Goal: Task Accomplishment & Management: Manage account settings

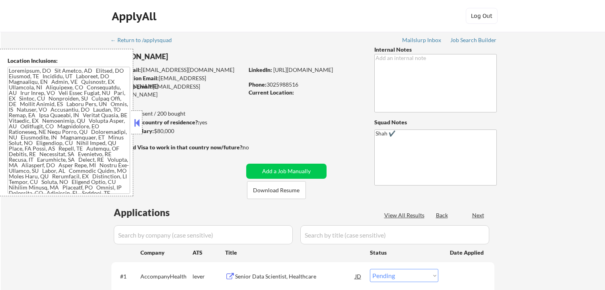
select select ""pending""
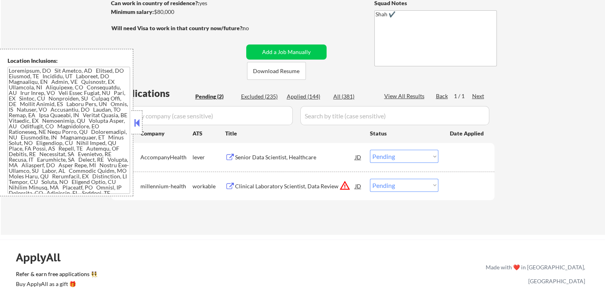
click at [276, 154] on div "Senior Data Scientist, Healthcare" at bounding box center [295, 158] width 120 height 8
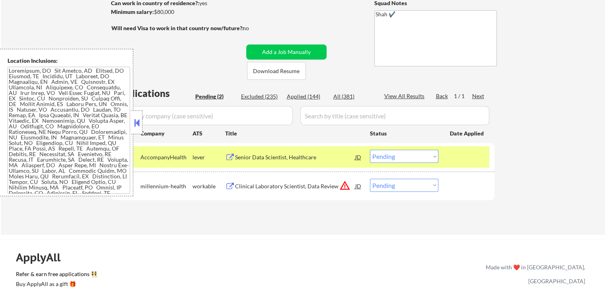
click at [276, 186] on div "Clinical Laboratory Scientist, Data Review" at bounding box center [295, 187] width 120 height 8
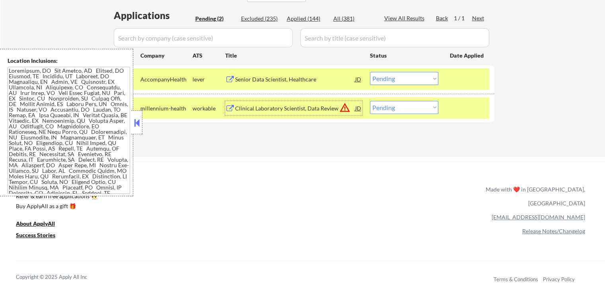
scroll to position [199, 0]
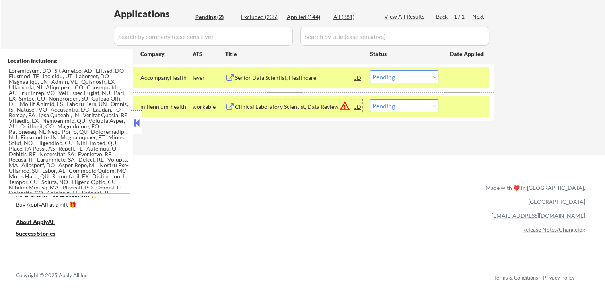
click at [398, 79] on select "Choose an option... Pending Applied Excluded (Questions) Excluded (Expired) Exc…" at bounding box center [404, 76] width 68 height 13
click at [370, 70] on select "Choose an option... Pending Applied Excluded (Questions) Excluded (Expired) Exc…" at bounding box center [404, 76] width 68 height 13
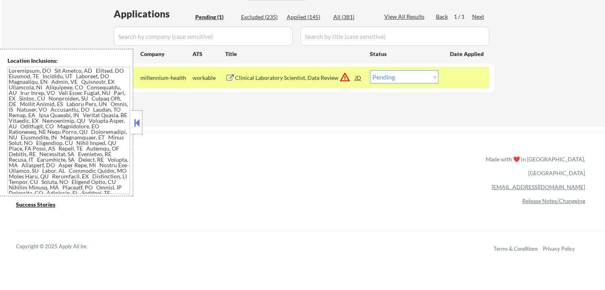
drag, startPoint x: 396, startPoint y: 79, endPoint x: 397, endPoint y: 83, distance: 4.4
click at [396, 79] on select "Choose an option... Pending Applied Excluded (Questions) Excluded (Expired) Exc…" at bounding box center [404, 76] width 68 height 13
select select ""applied""
click at [370, 70] on select "Choose an option... Pending Applied Excluded (Questions) Excluded (Expired) Exc…" at bounding box center [404, 76] width 68 height 13
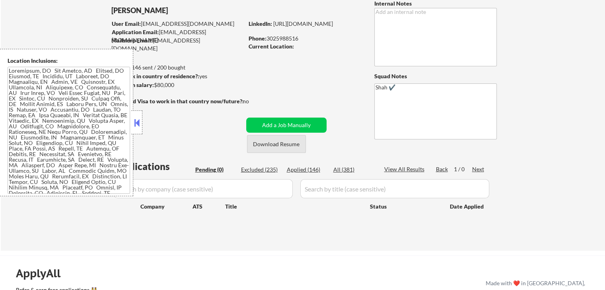
scroll to position [80, 0]
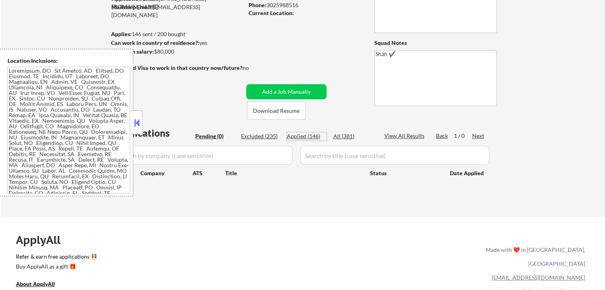
click at [314, 139] on div "Applied (146)" at bounding box center [307, 136] width 40 height 8
select select ""applied""
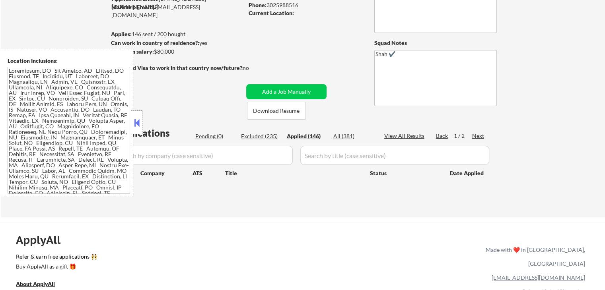
select select ""applied""
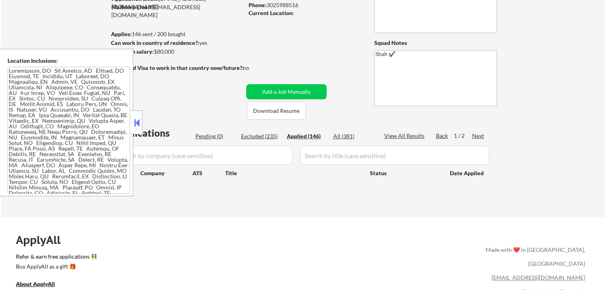
select select ""applied""
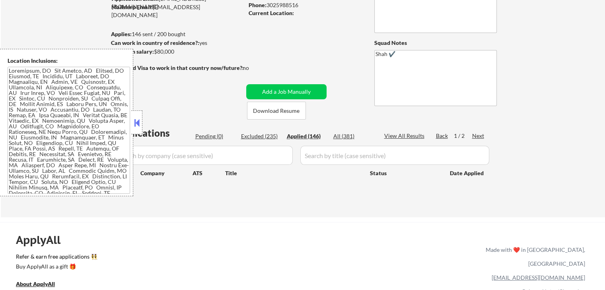
select select ""applied""
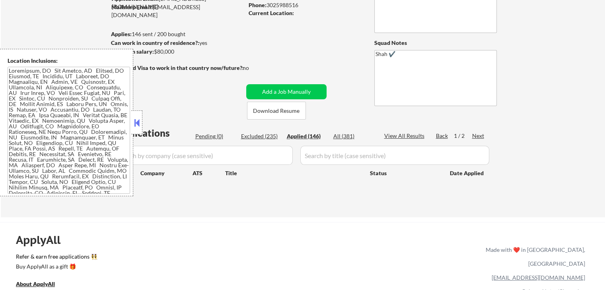
select select ""applied""
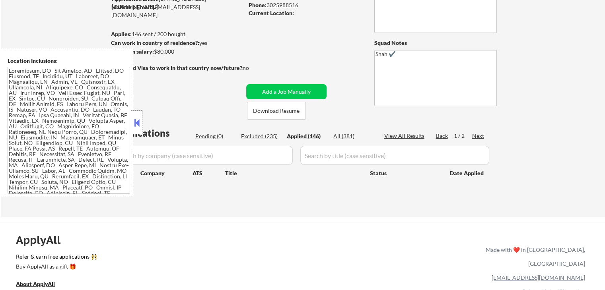
select select ""applied""
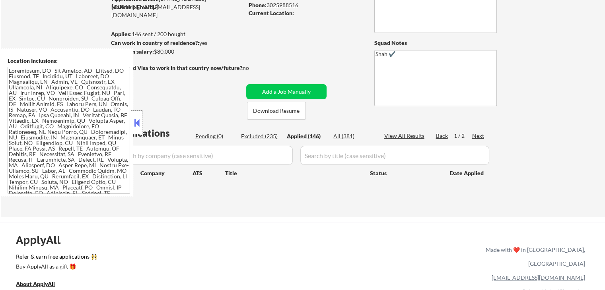
select select ""applied""
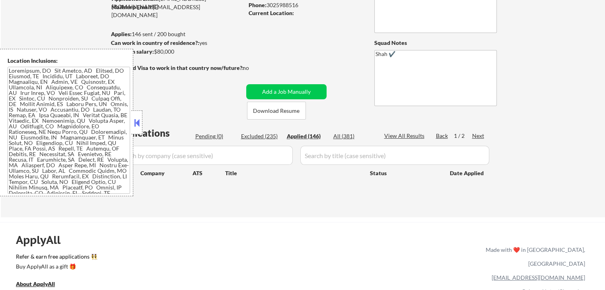
select select ""applied""
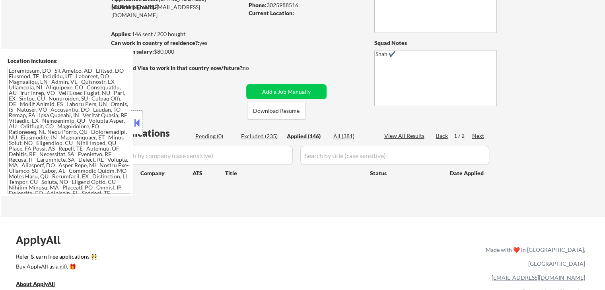
select select ""applied""
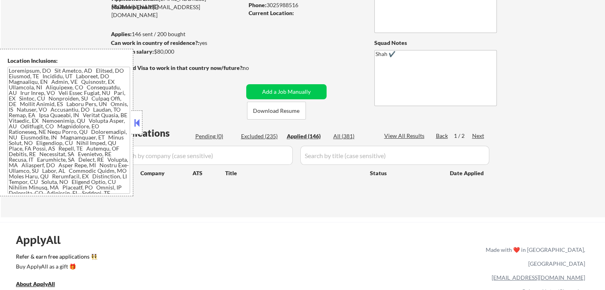
select select ""applied""
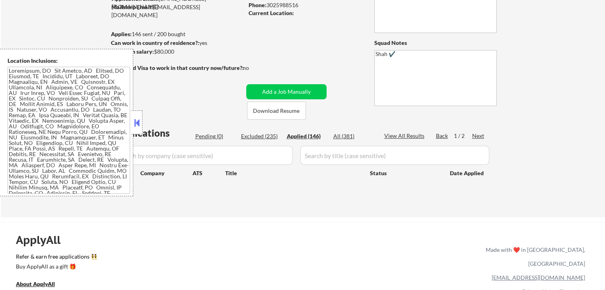
select select ""applied""
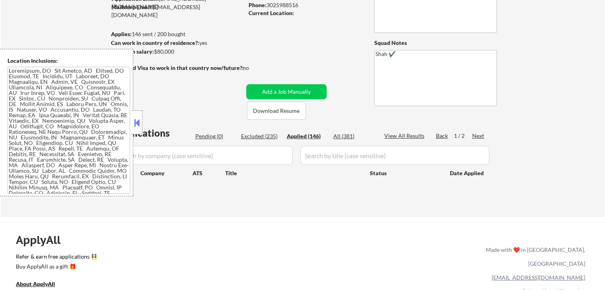
select select ""applied""
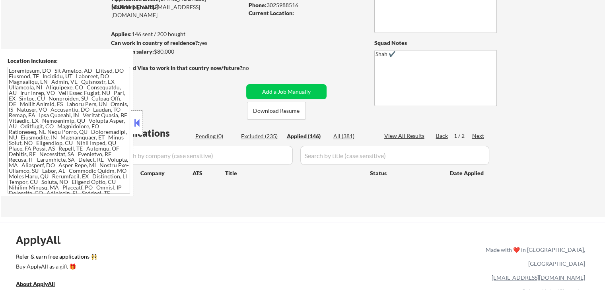
select select ""applied""
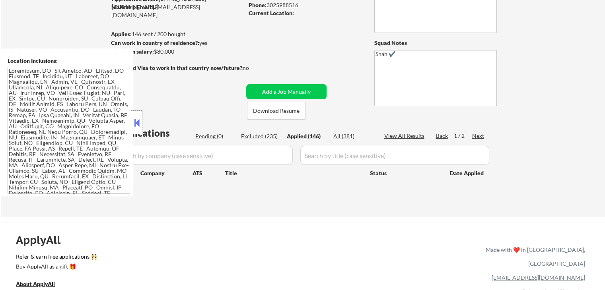
select select ""applied""
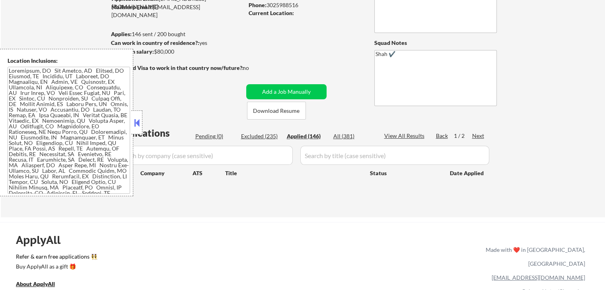
select select ""applied""
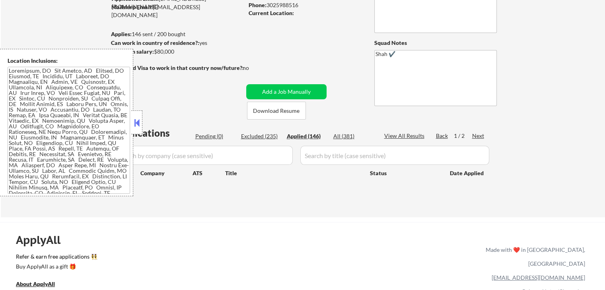
select select ""applied""
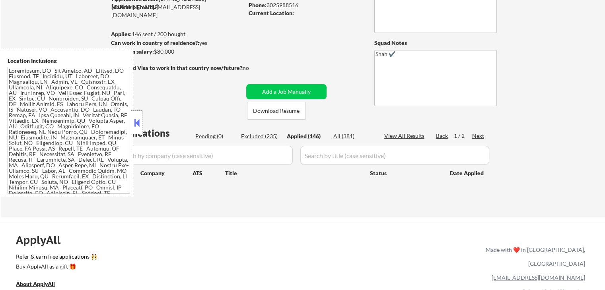
select select ""applied""
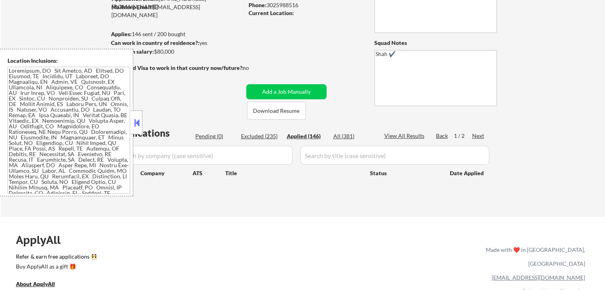
select select ""applied""
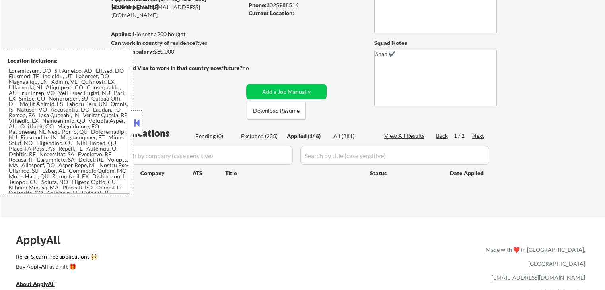
select select ""applied""
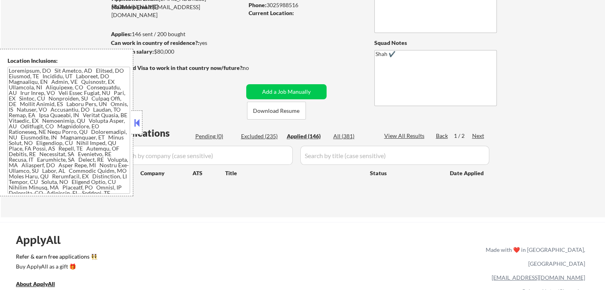
select select ""applied""
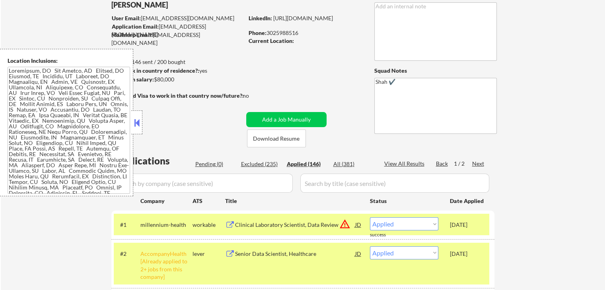
scroll to position [40, 0]
